Goal: Task Accomplishment & Management: Use online tool/utility

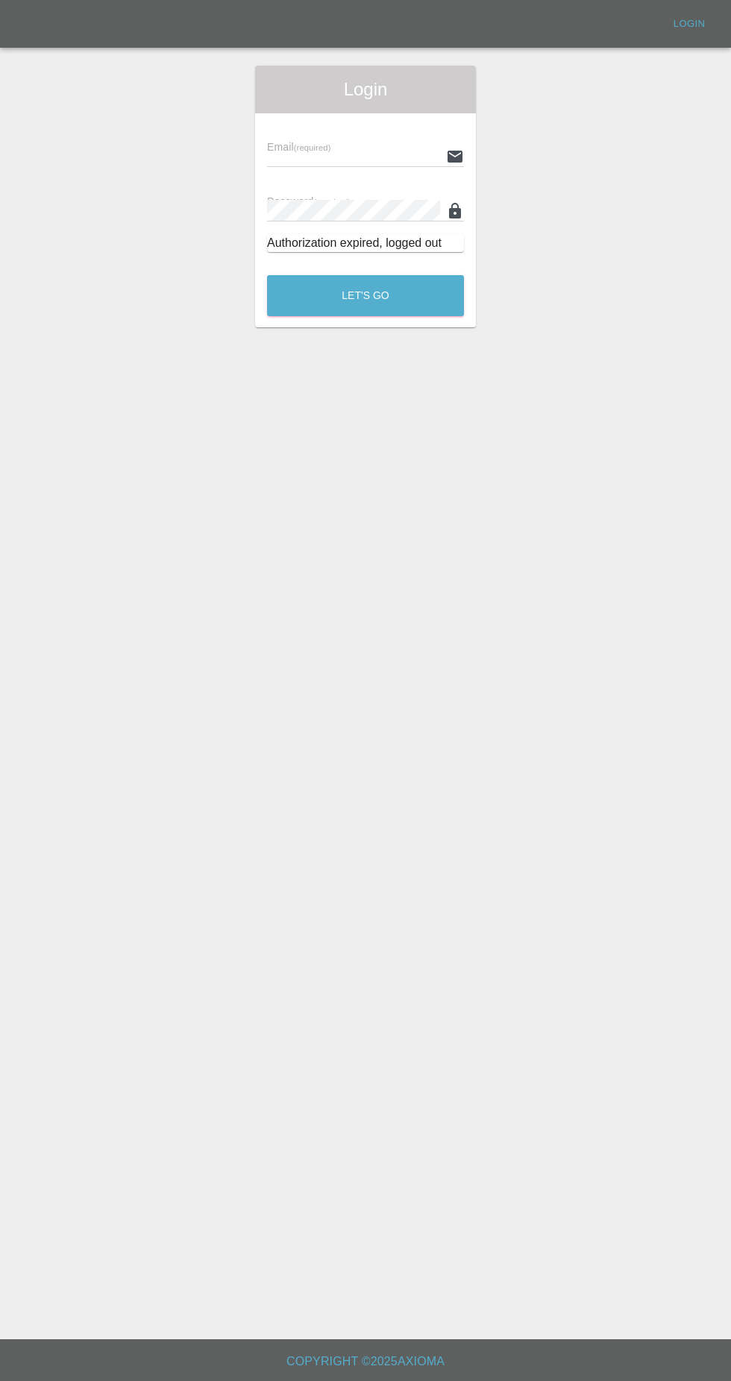
click at [343, 160] on input "text" at bounding box center [353, 156] width 173 height 22
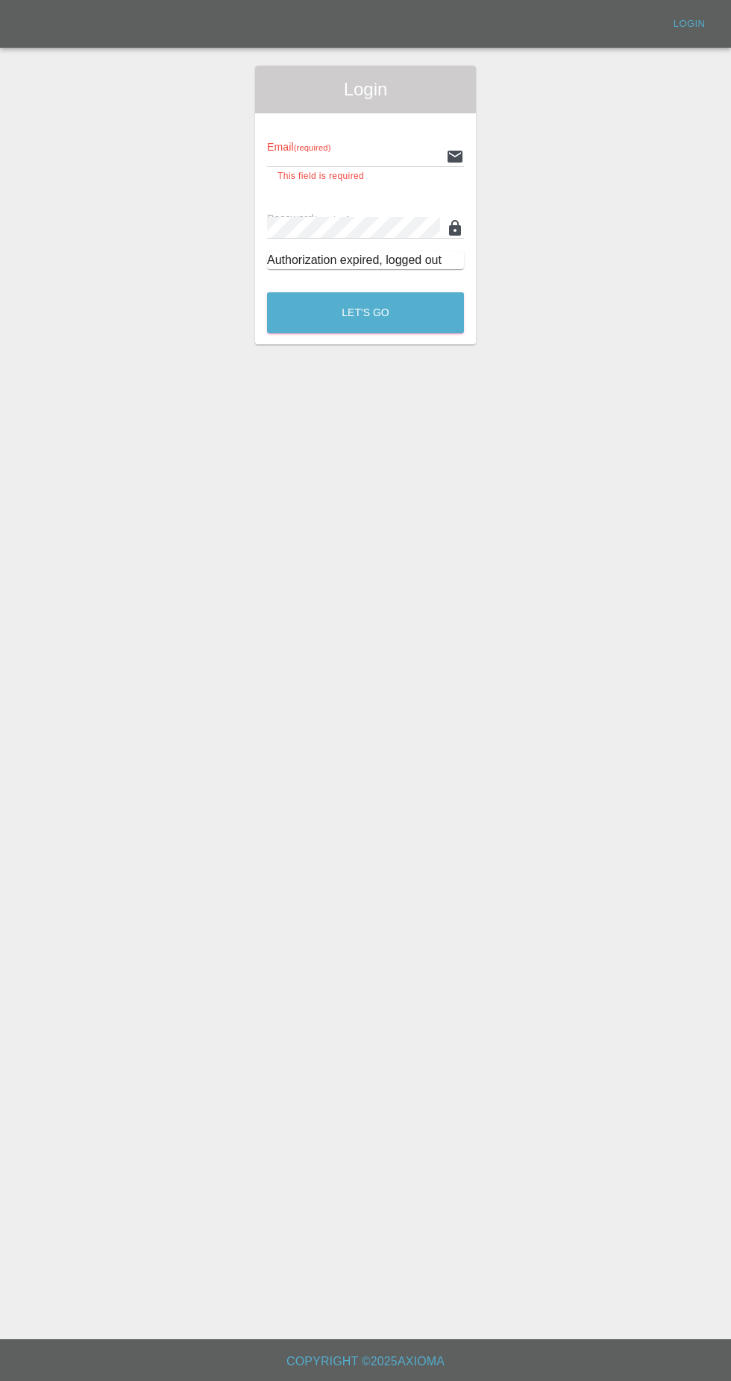
type input "[EMAIL_ADDRESS][DOMAIN_NAME]"
click at [267, 292] on button "Let's Go" at bounding box center [365, 312] width 197 height 41
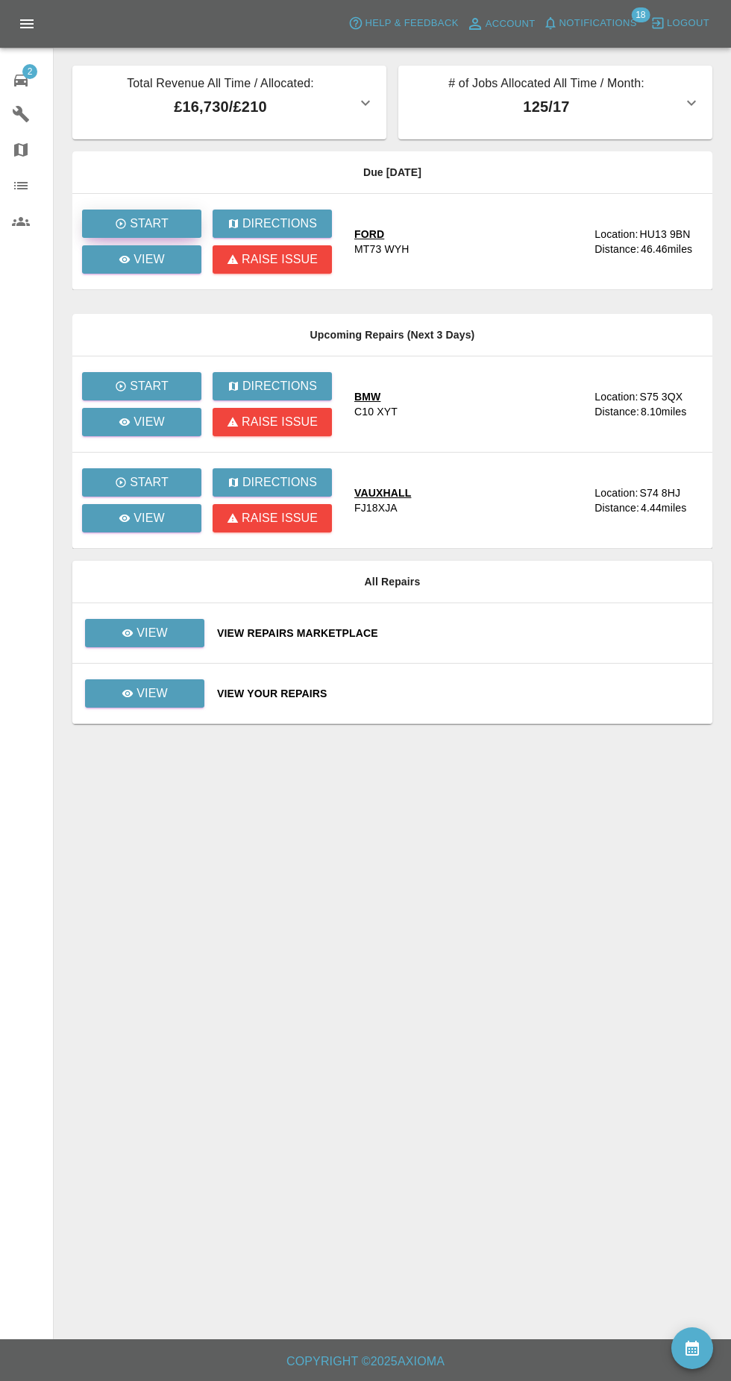
click at [166, 236] on button "Start" at bounding box center [141, 224] width 119 height 28
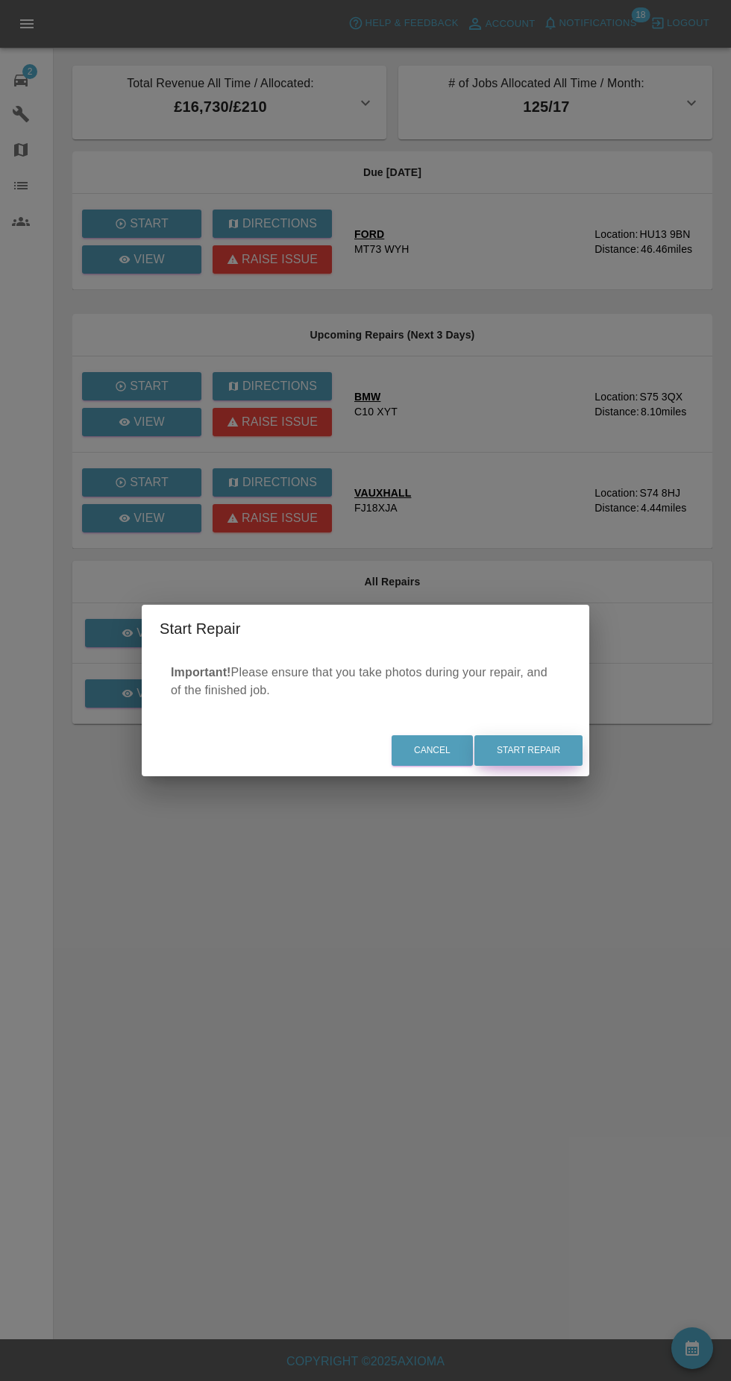
click at [534, 758] on button "Start Repair" at bounding box center [528, 750] width 108 height 31
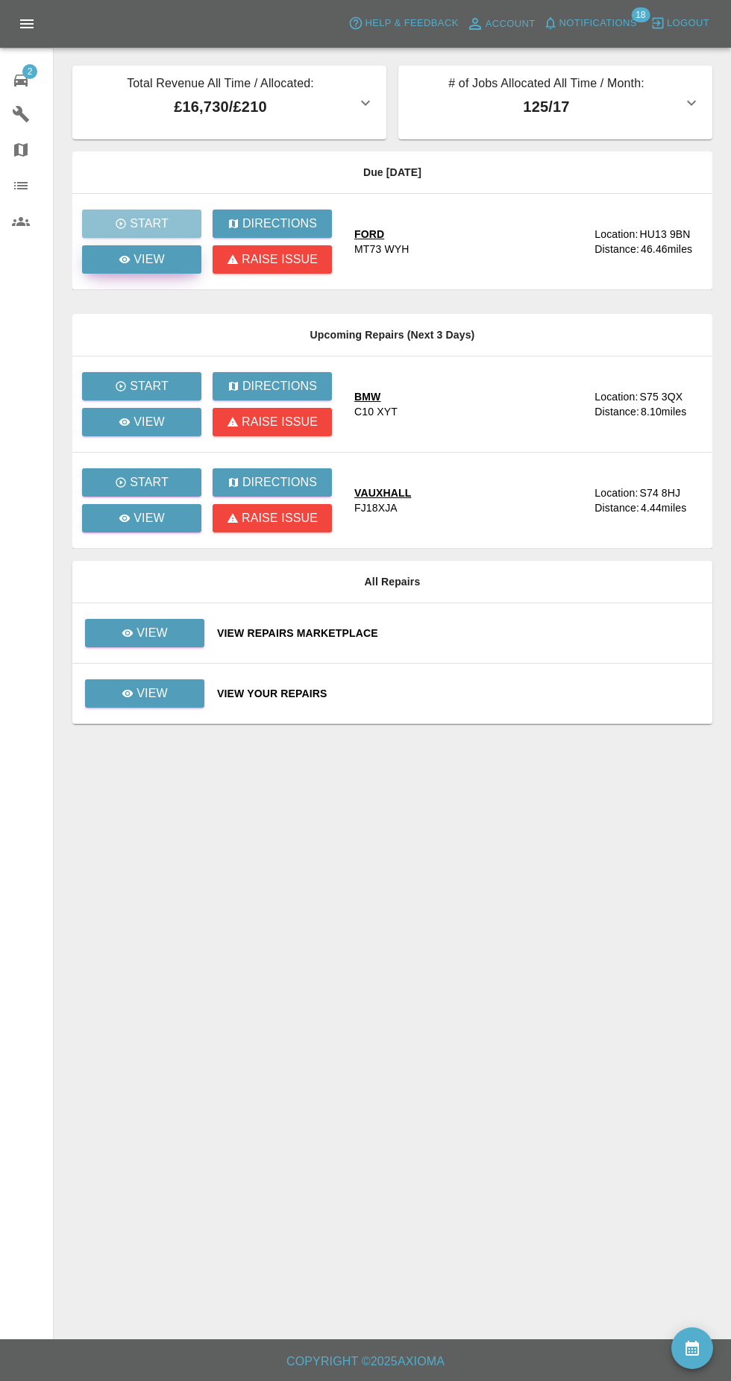
click at [151, 259] on p "View" at bounding box center [148, 260] width 31 height 18
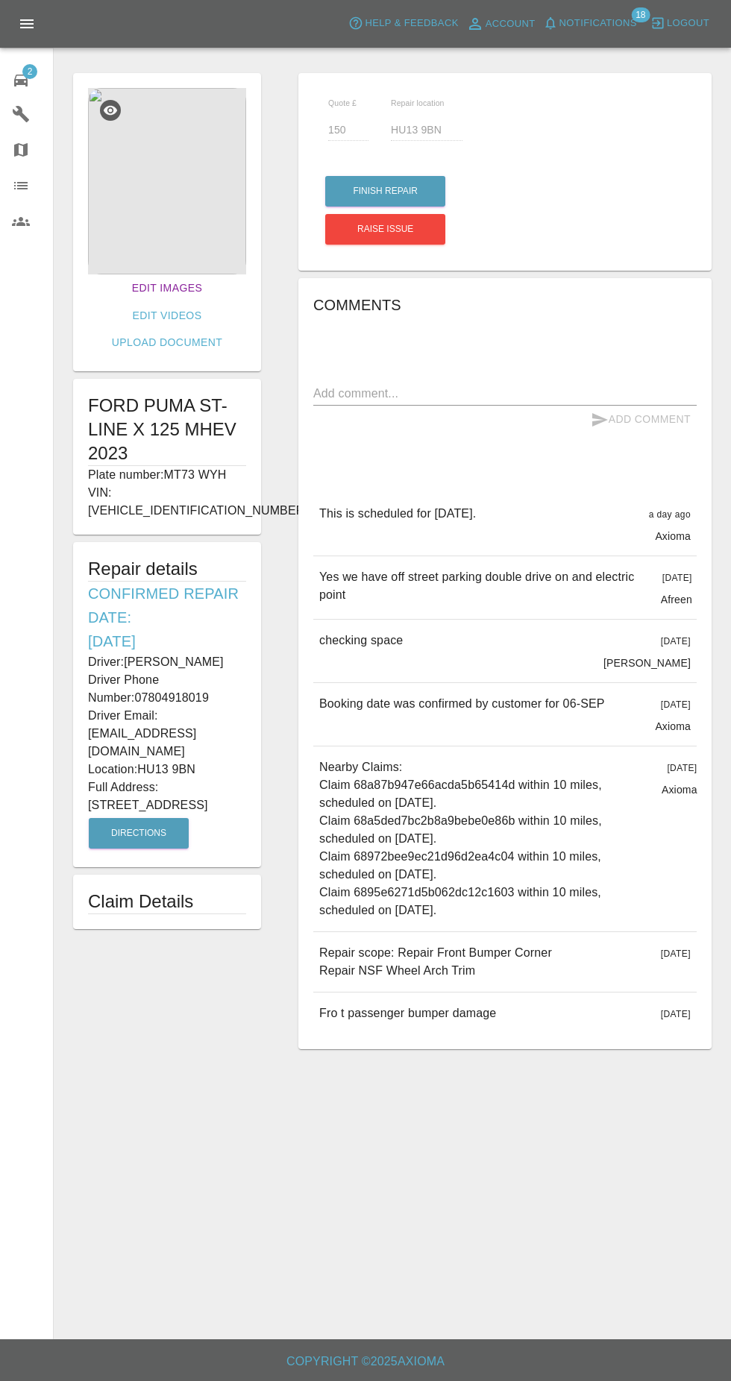
click at [133, 285] on link "Edit Images" at bounding box center [167, 288] width 82 height 28
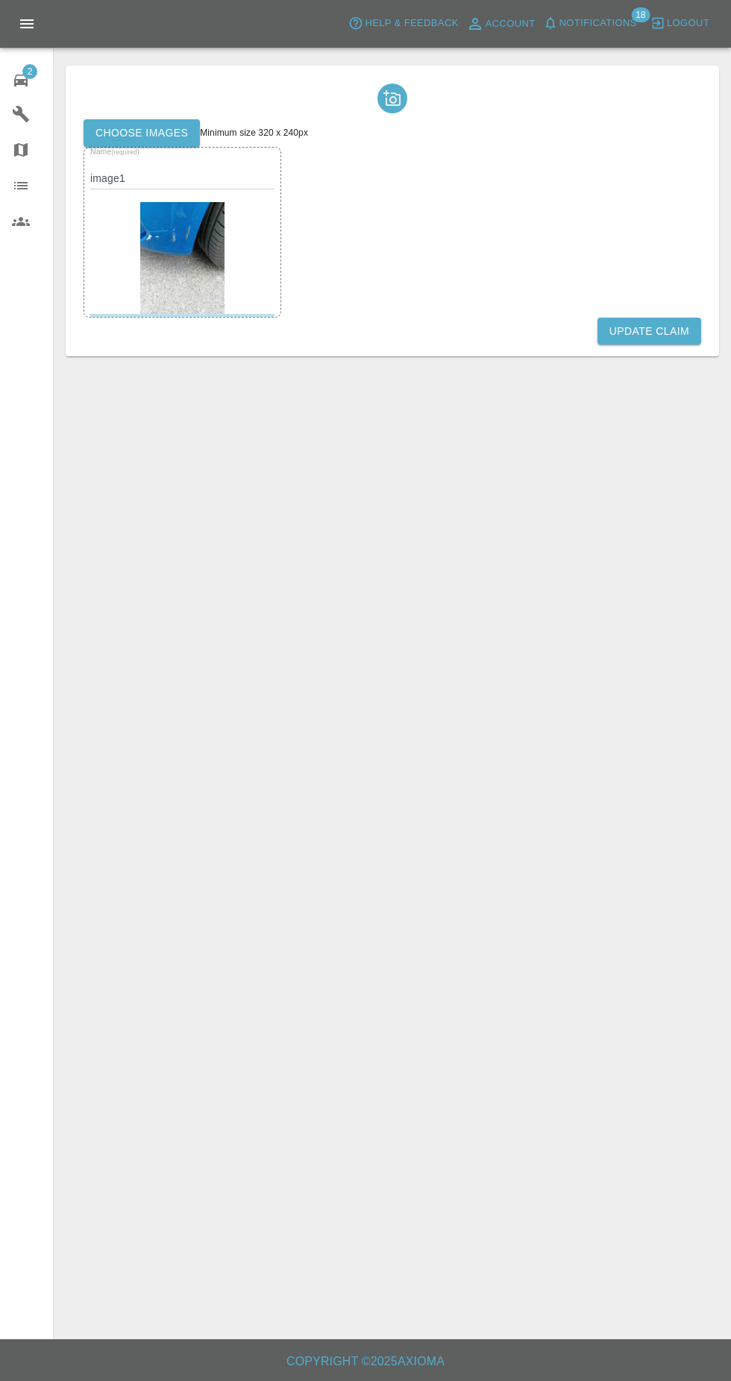
click at [150, 136] on label "Choose images" at bounding box center [142, 133] width 116 height 28
click at [0, 0] on input "Choose images" at bounding box center [0, 0] width 0 height 0
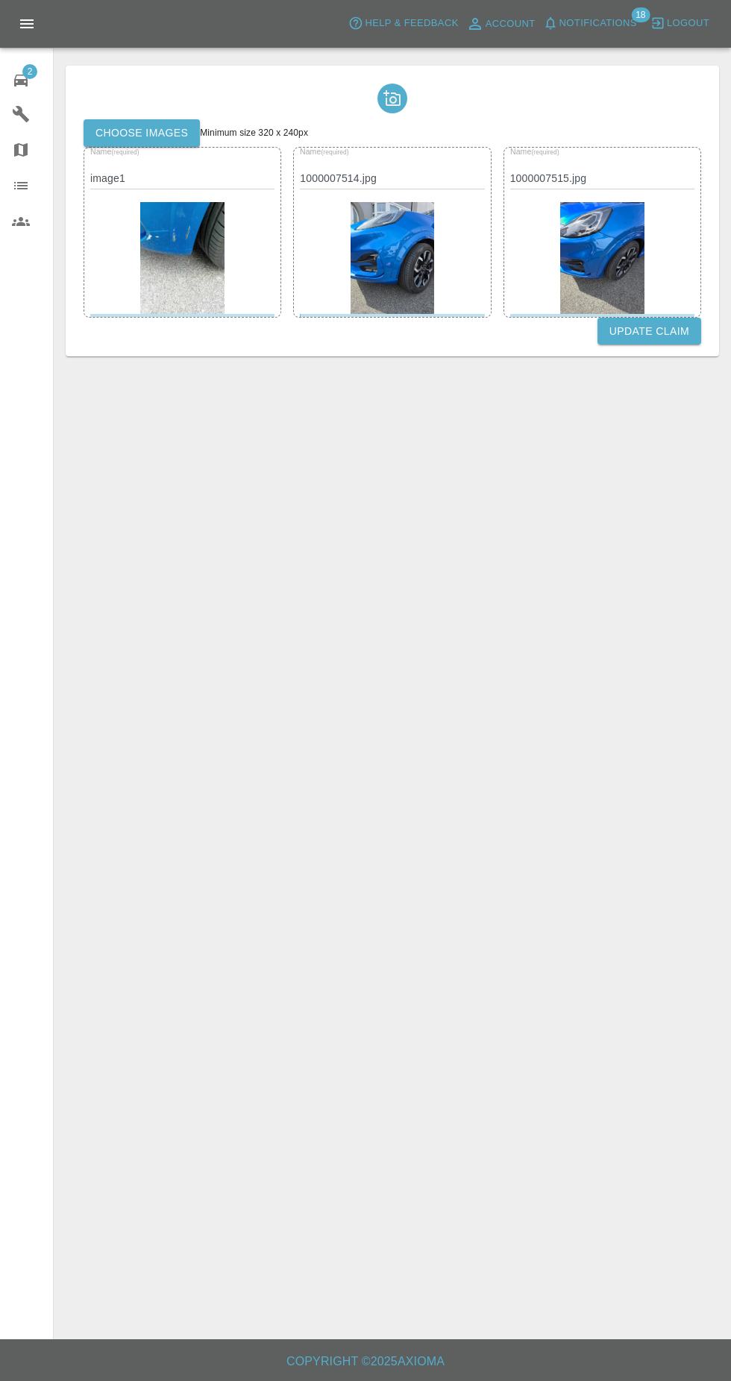
click at [677, 336] on button "Update Claim" at bounding box center [649, 332] width 104 height 28
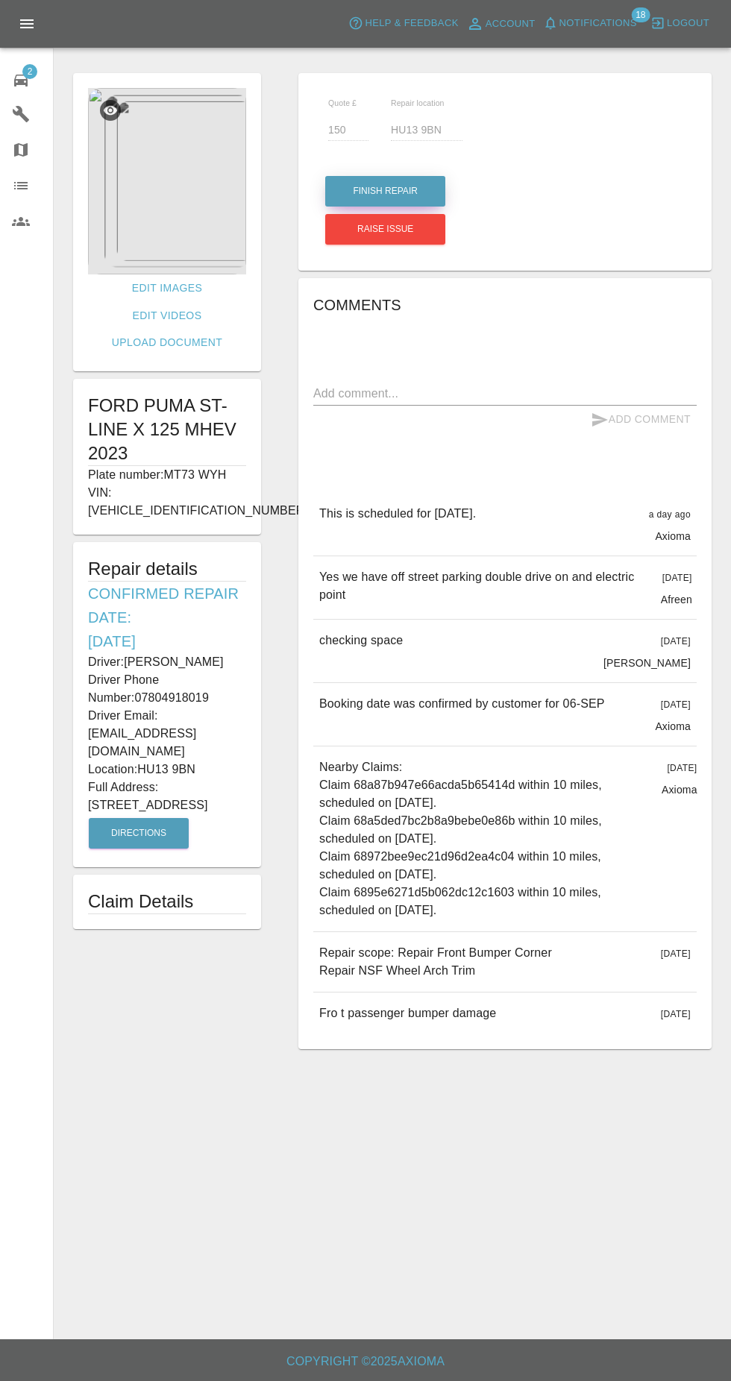
click at [391, 191] on button "Finish Repair" at bounding box center [385, 191] width 120 height 31
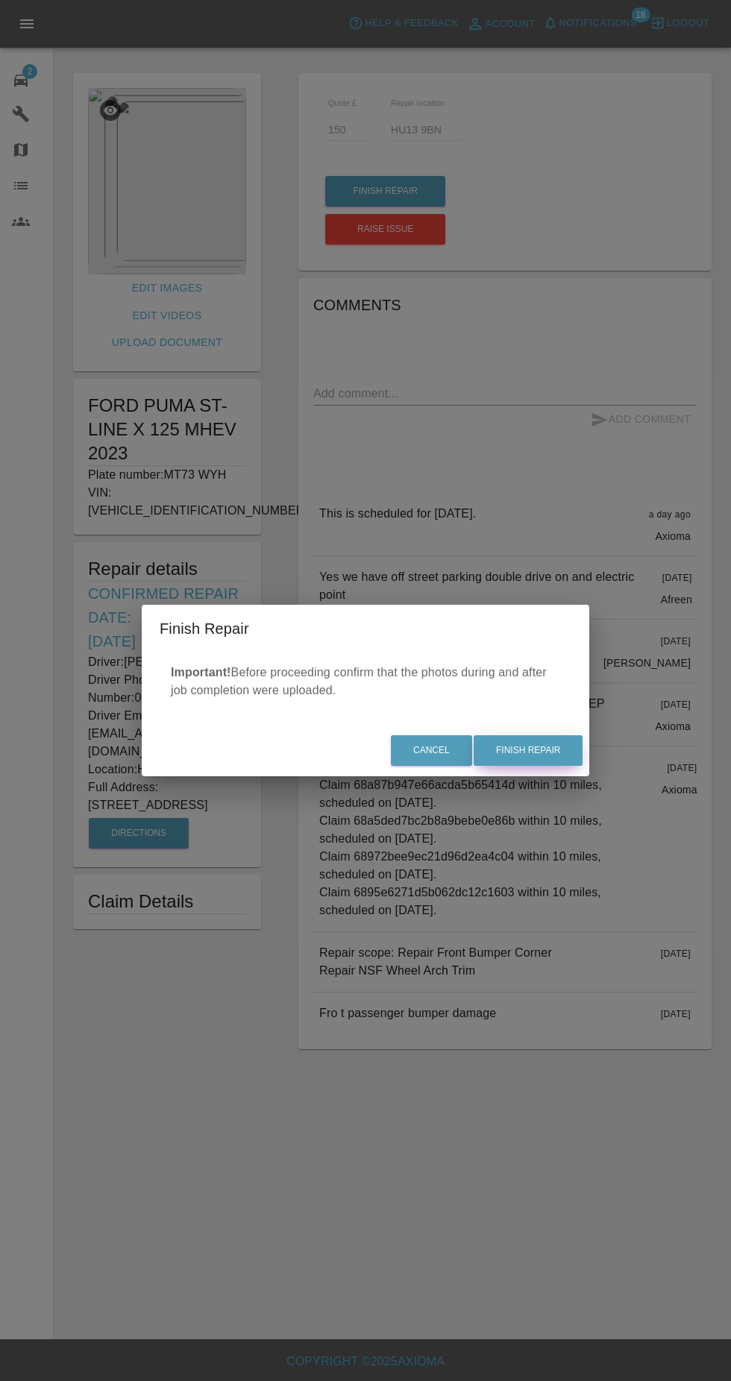
click at [568, 741] on button "Finish Repair" at bounding box center [528, 750] width 109 height 31
click at [560, 756] on div "Cancel Finish Repair" at bounding box center [365, 751] width 447 height 50
click at [552, 781] on div "Finish Repair Important! Before proceeding confirm that the photos during and a…" at bounding box center [365, 690] width 731 height 1381
